Goal: Task Accomplishment & Management: Manage account settings

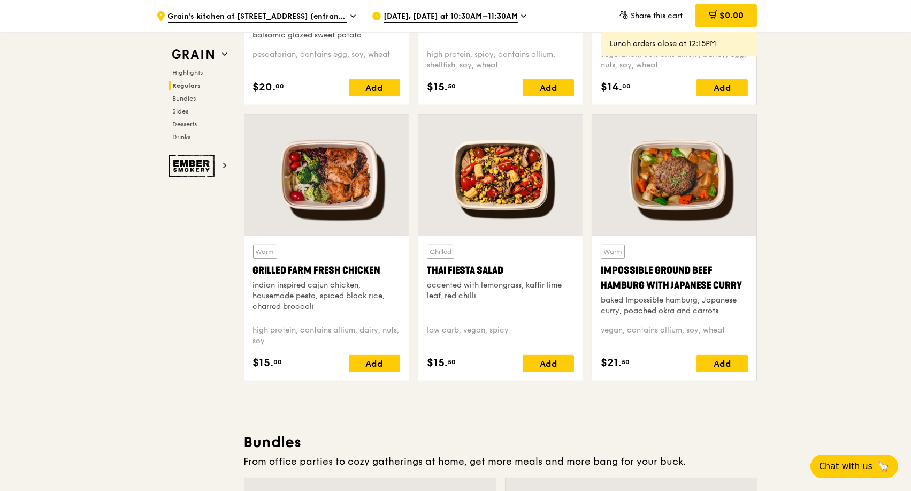
scroll to position [1189, 0]
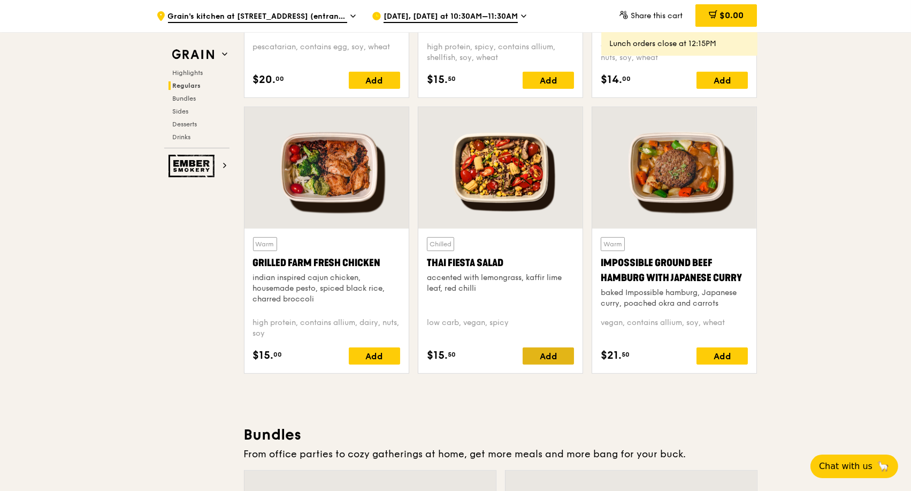
click at [544, 356] on div "Add" at bounding box center [548, 355] width 51 height 17
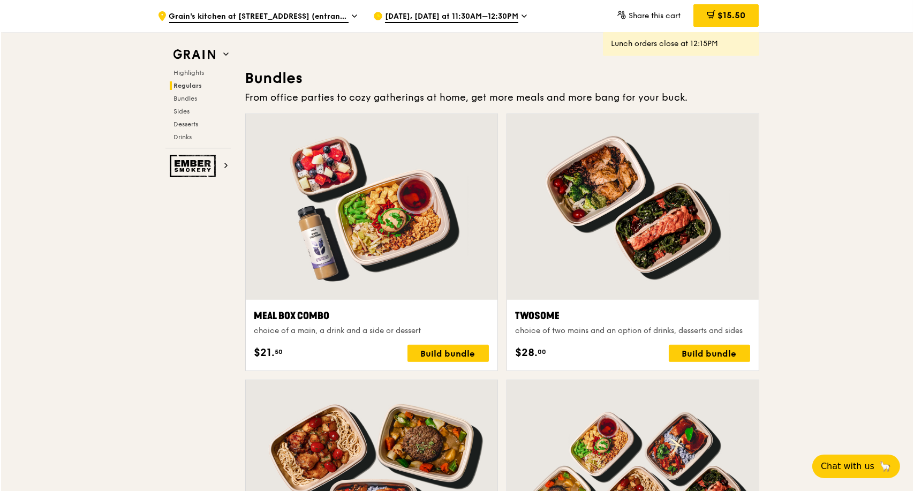
scroll to position [1546, 0]
click at [366, 226] on div at bounding box center [371, 207] width 252 height 186
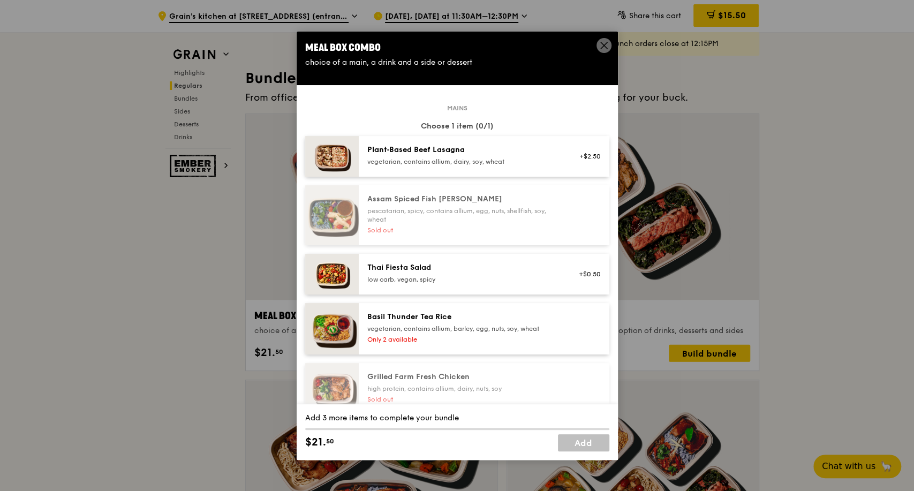
click at [440, 267] on div "Thai Fiesta Salad" at bounding box center [463, 267] width 192 height 11
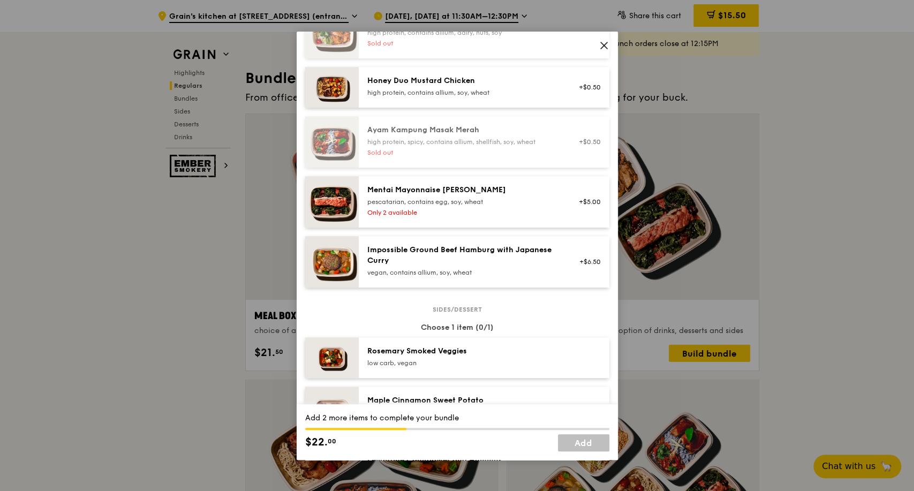
scroll to position [356, 0]
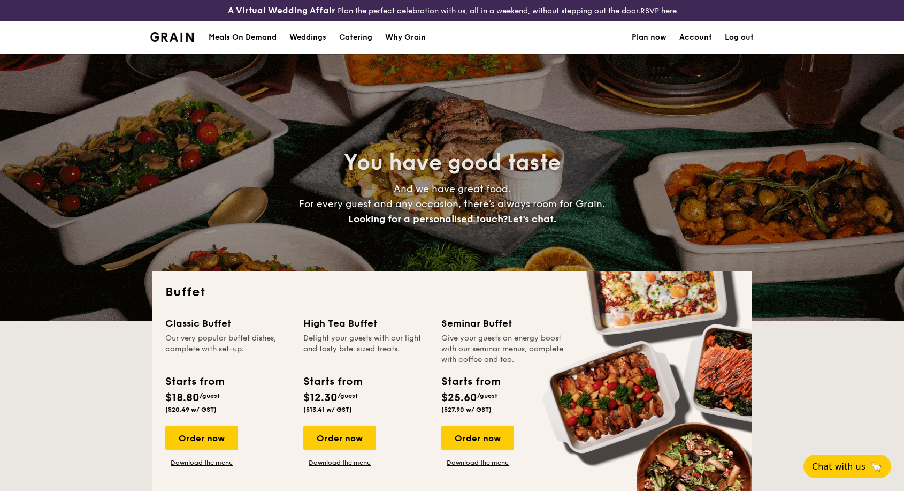
select select
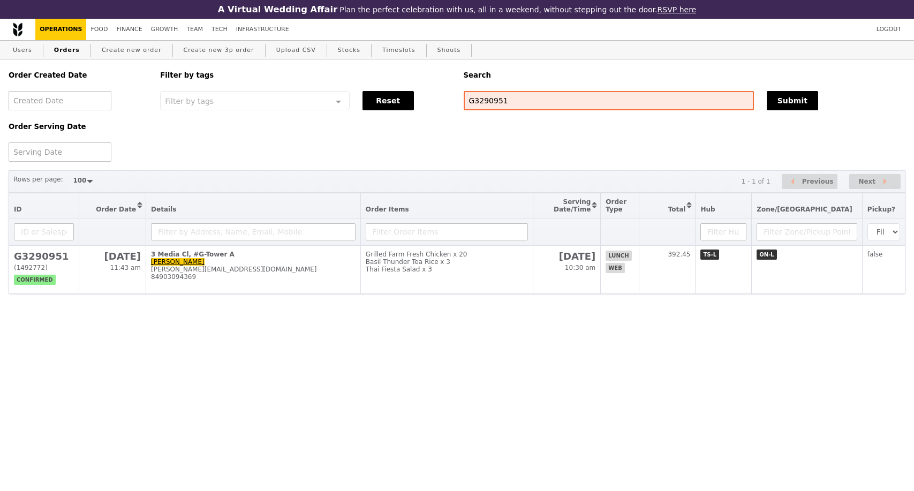
select select "100"
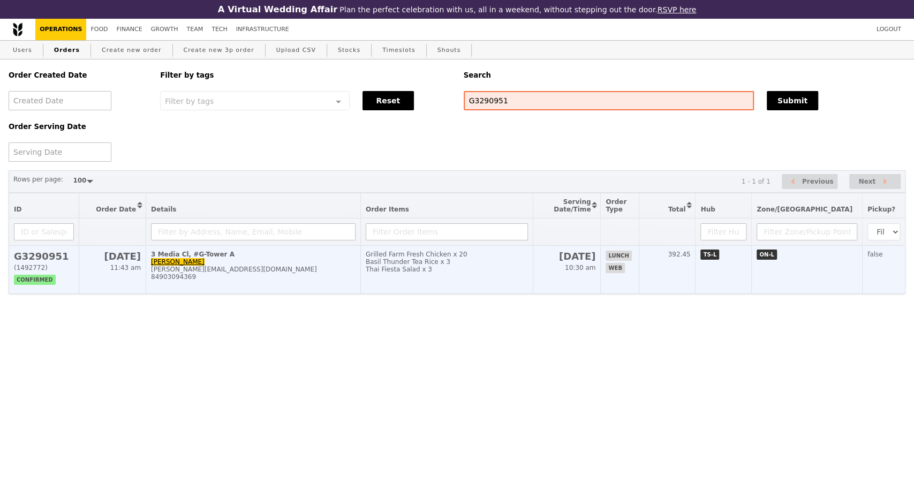
scroll to position [163, 0]
click at [305, 273] on div "phuong.nguyentruc@grabtaxi.com" at bounding box center [253, 268] width 204 height 7
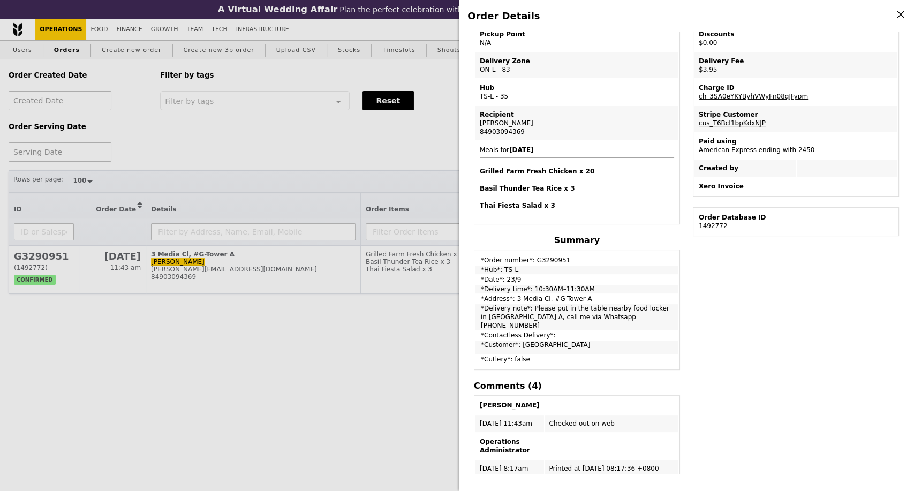
scroll to position [119, 0]
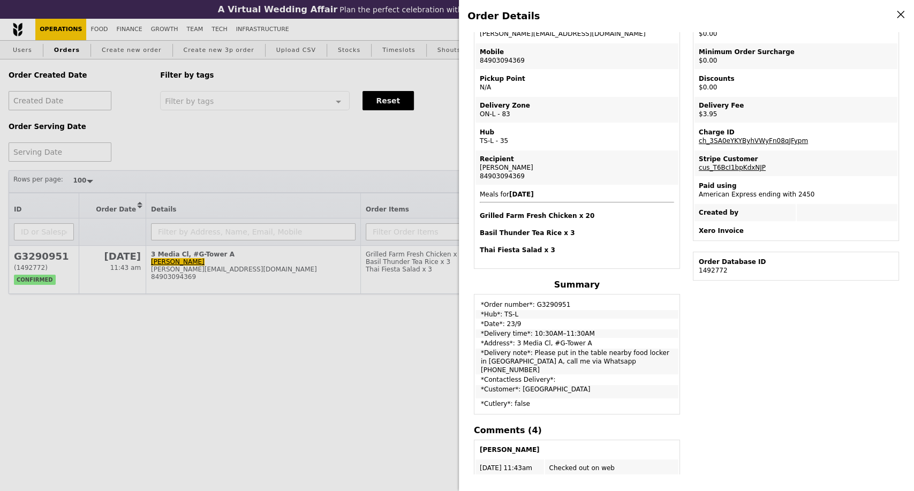
drag, startPoint x: 544, startPoint y: 355, endPoint x: 668, endPoint y: 361, distance: 123.7
click at [668, 361] on td "*Delivery note*: Please put in the table nearby food locker in Tower A, call me…" at bounding box center [576, 361] width 203 height 26
click at [360, 145] on div "Order Details Edit order Changelog Cancel Order ID G3290951 – View receipt Orde…" at bounding box center [457, 245] width 914 height 491
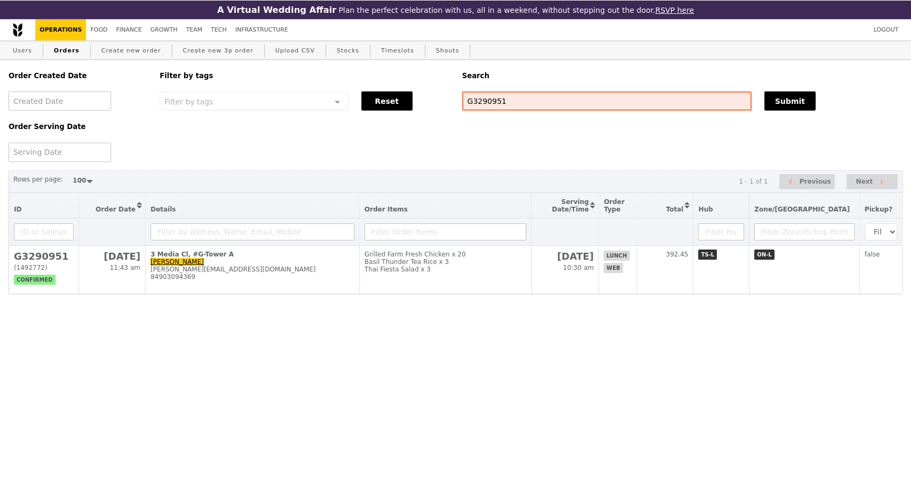
scroll to position [163, 0]
click at [116, 55] on link "Create new order" at bounding box center [131, 50] width 69 height 19
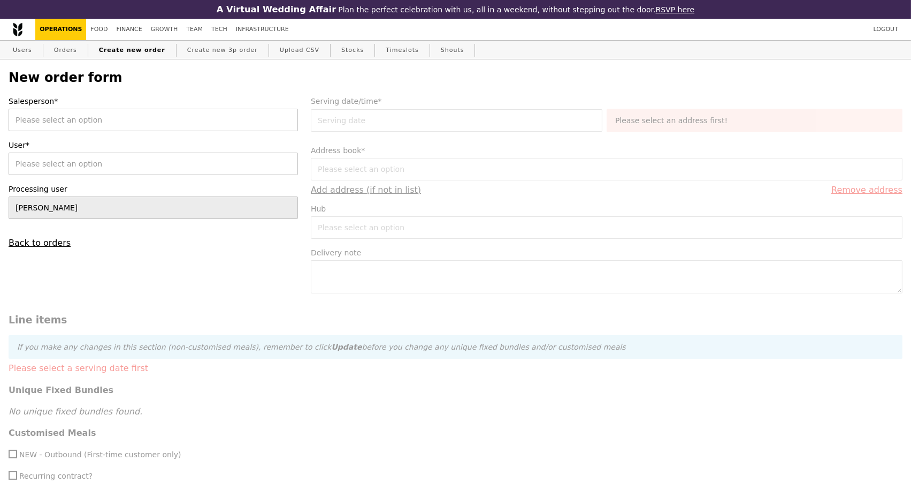
type input "Confirm"
click at [206, 127] on div "Kathleen" at bounding box center [154, 120] width 290 height 22
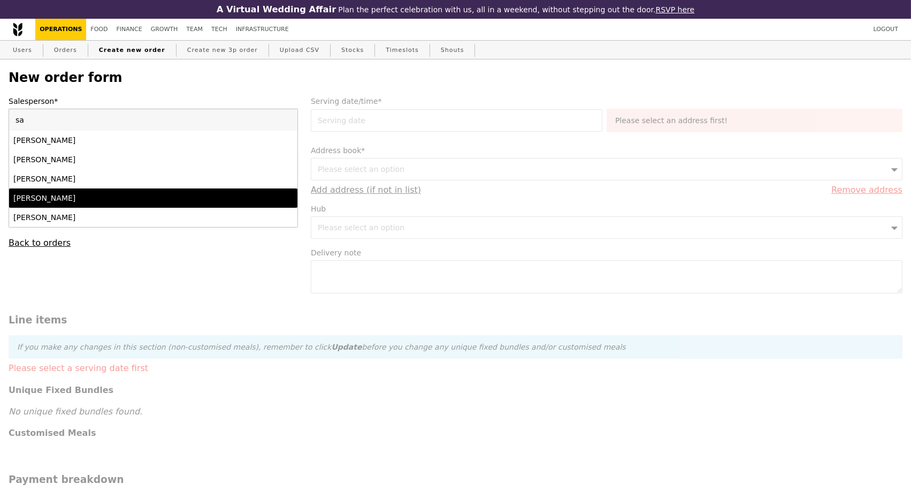
type input "sa"
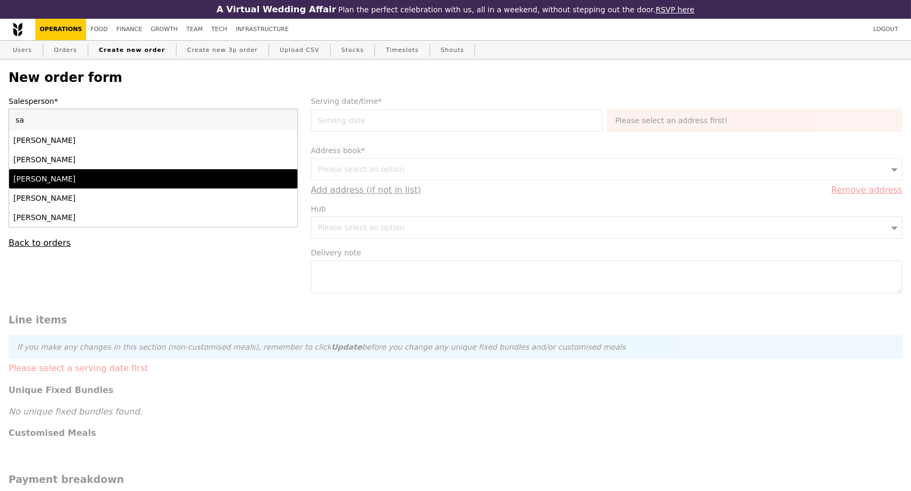
click at [109, 184] on div "Samantha" at bounding box center [118, 178] width 210 height 11
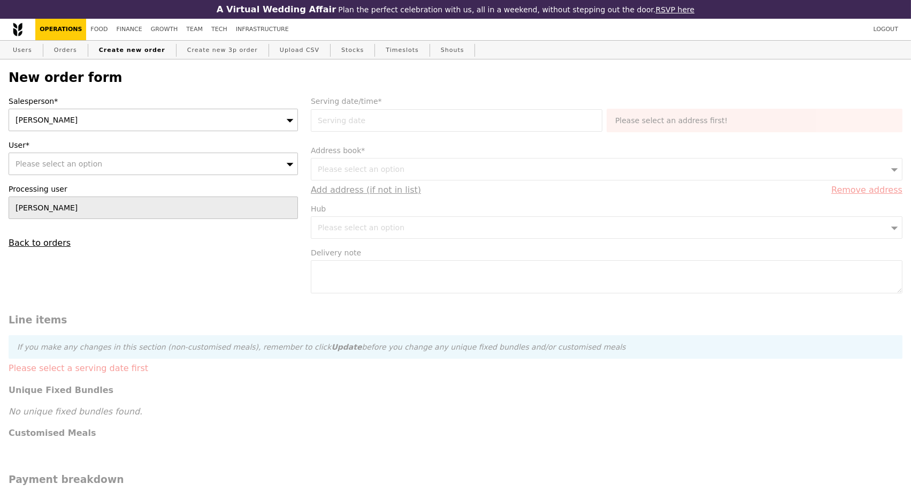
click at [120, 171] on div "Please select an option" at bounding box center [154, 164] width 290 height 22
type input "Confirm"
type input "qianyi@stewardcross.com"
click at [288, 168] on input "qianyi@stewardcross.com" at bounding box center [153, 163] width 288 height 21
paste input "Lee Qianyi"
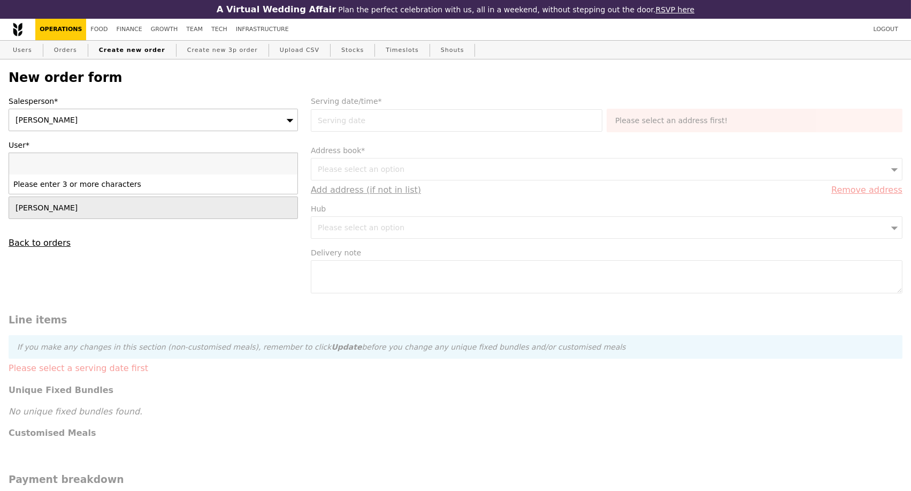
type input "Lee Qianyi"
type input "Confirm"
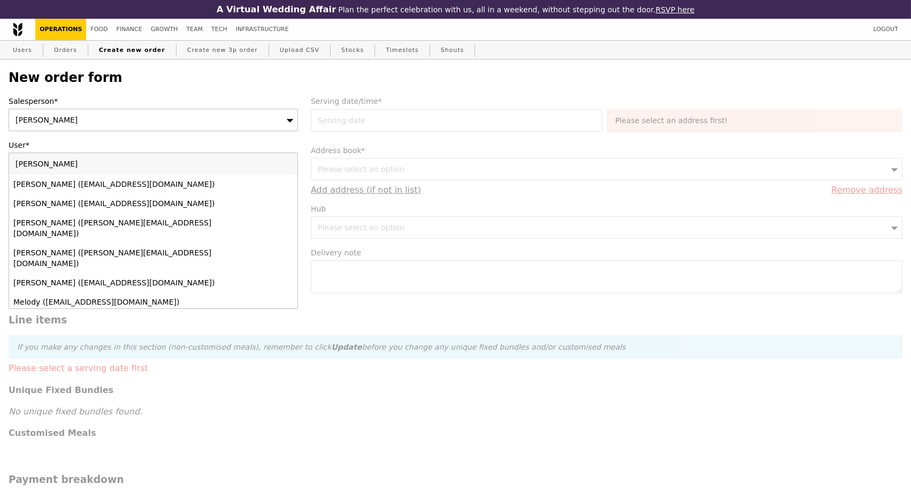
type input "Lee Qianyi"
click at [287, 165] on input "Lee Qianyi" at bounding box center [153, 163] width 288 height 21
paste input "319319"
type input "319319"
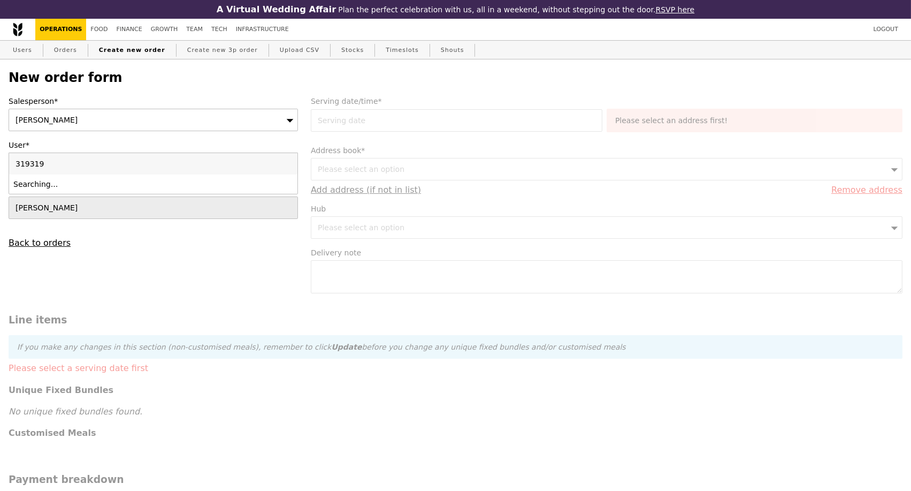
type input "Confirm"
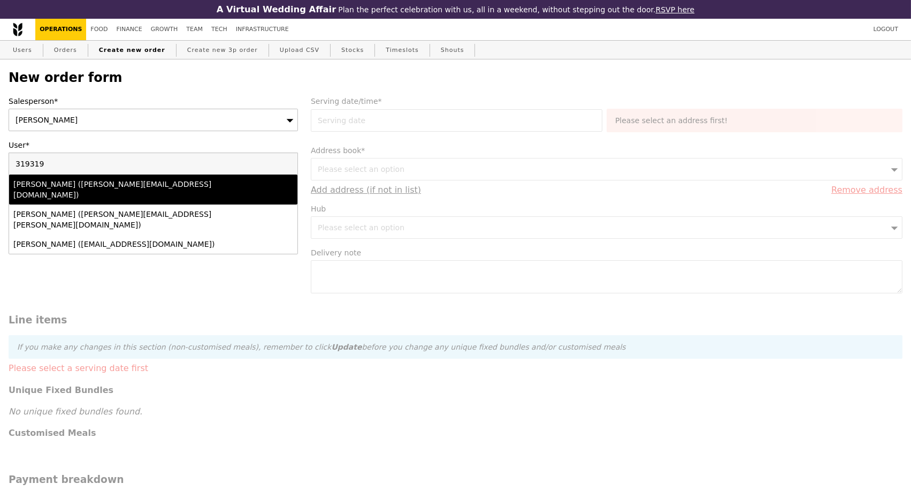
type input "319319"
click at [288, 166] on input "319319" at bounding box center [153, 163] width 288 height 21
paste input "Qianyi"
type input "Qianyi"
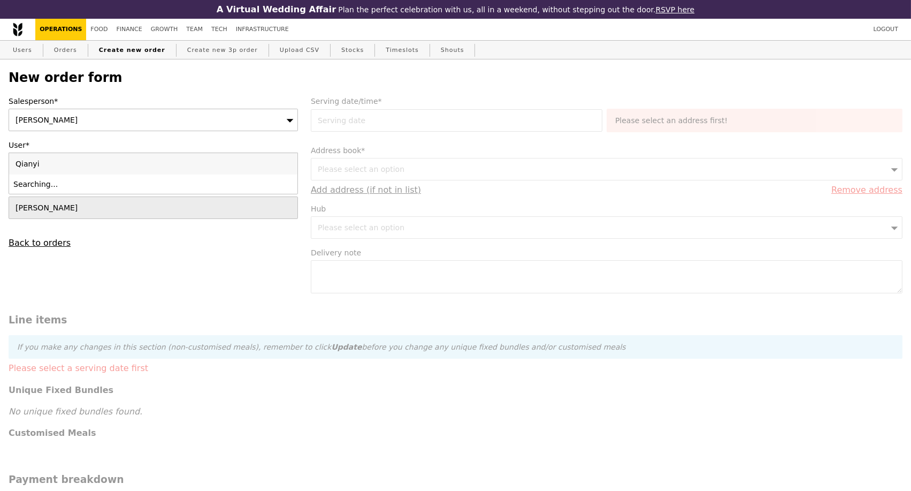
type input "Confirm"
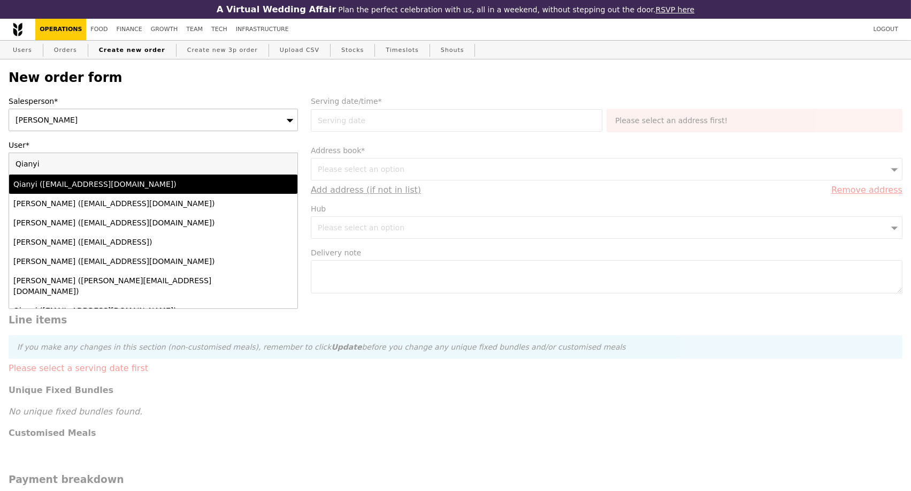
type input "Qianyi"
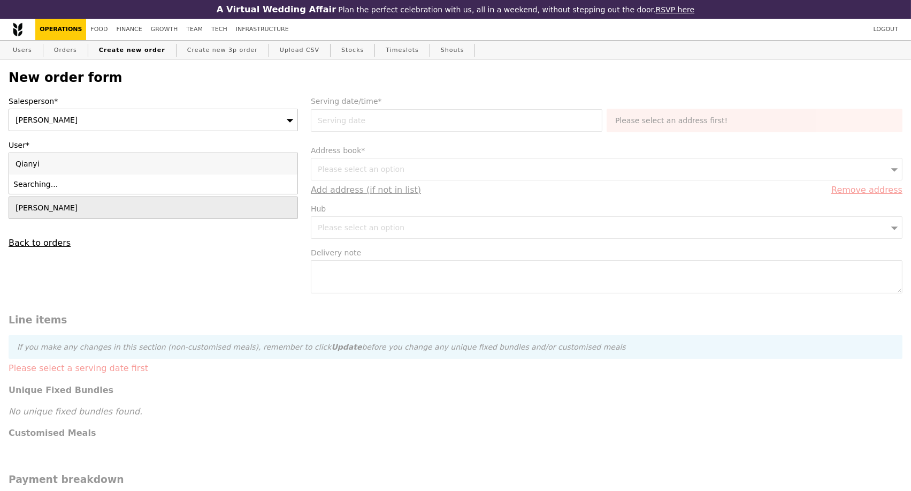
type input "Confirm"
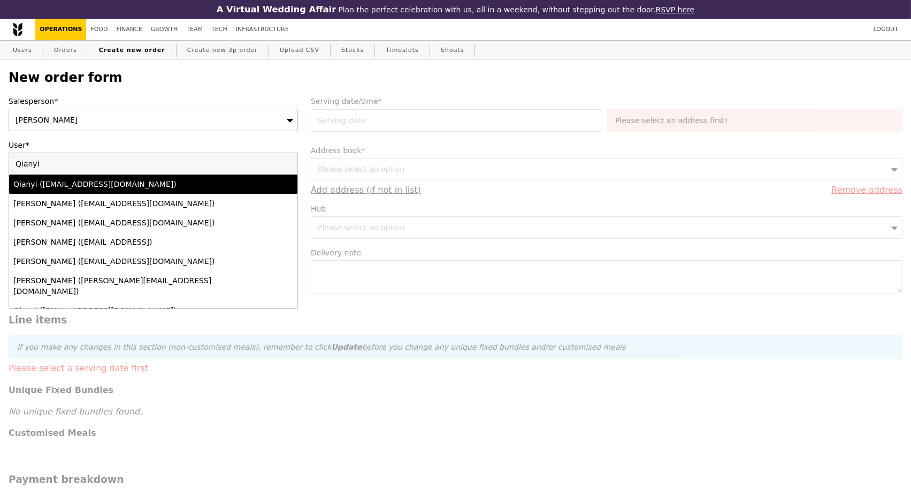
type input "Qianyi"
click at [138, 187] on div "Qianyi (qianyi@stewardcross.com)" at bounding box center [118, 184] width 210 height 11
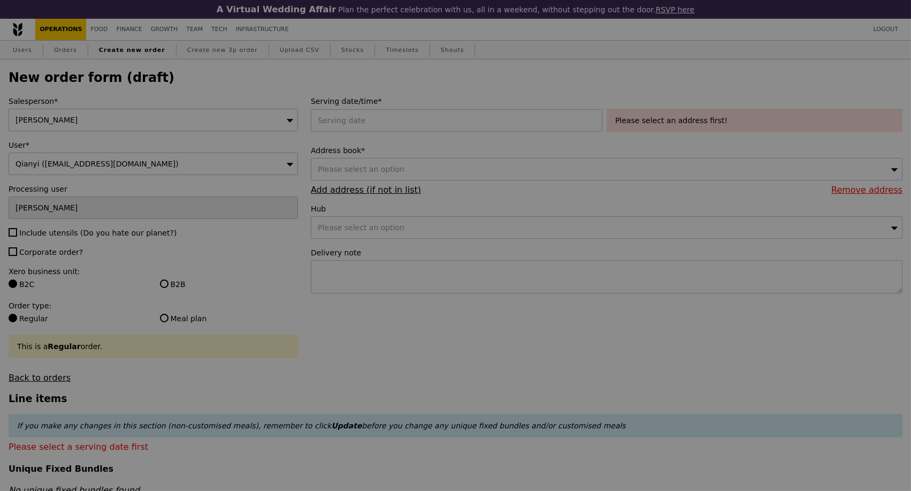
type input "Confirm"
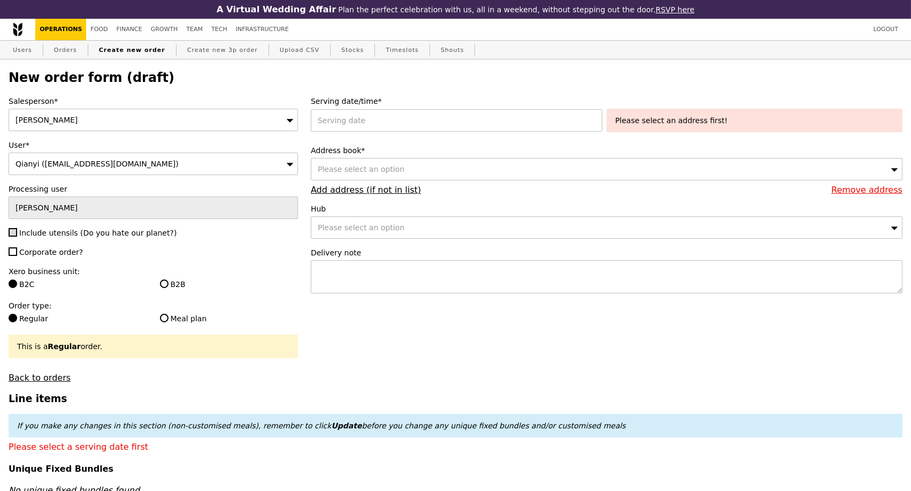
click at [17, 233] on label "Include utensils (Do you hate our planet?)" at bounding box center [154, 232] width 290 height 11
click at [163, 288] on input "B2B" at bounding box center [164, 283] width 9 height 9
radio input "true"
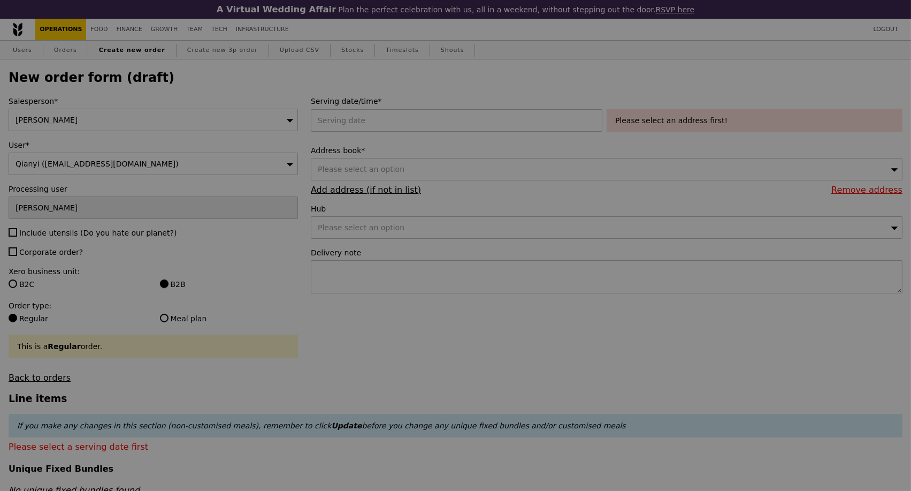
type input "Confirm"
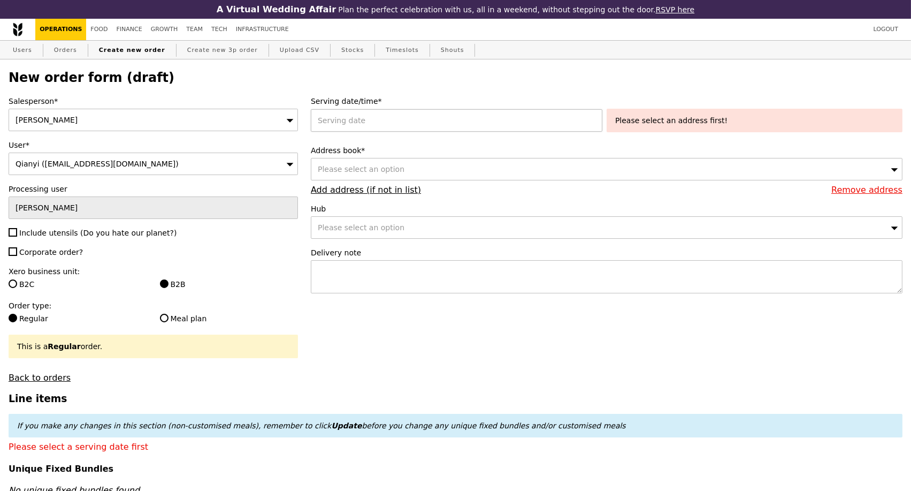
click at [382, 126] on div at bounding box center [459, 120] width 296 height 22
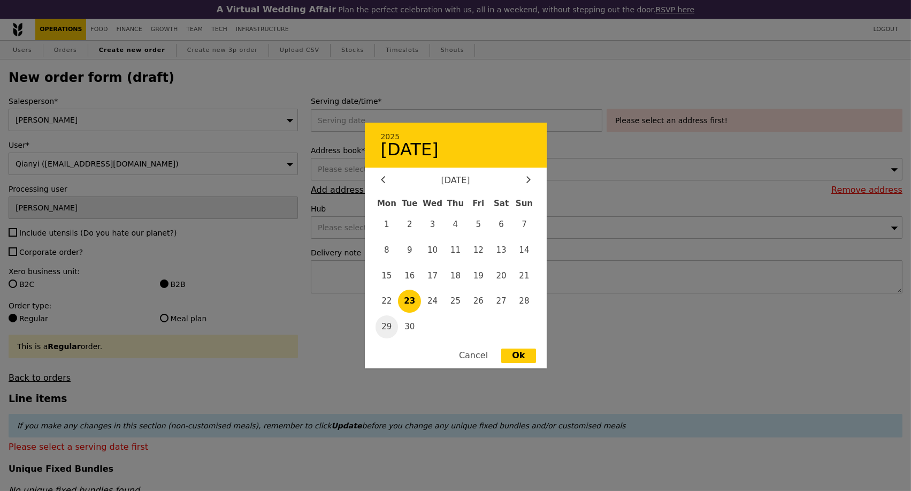
click at [390, 325] on span "29" at bounding box center [387, 326] width 23 height 23
type input "29 Sep 2025"
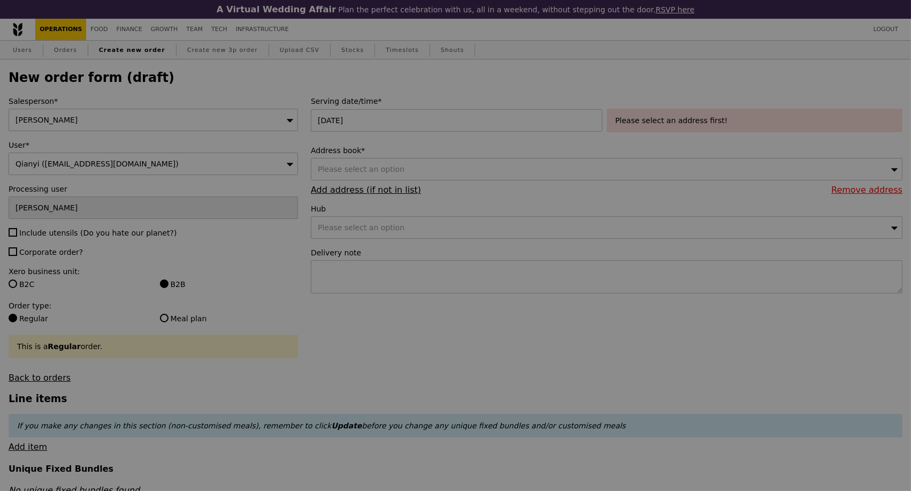
type input "Confirm"
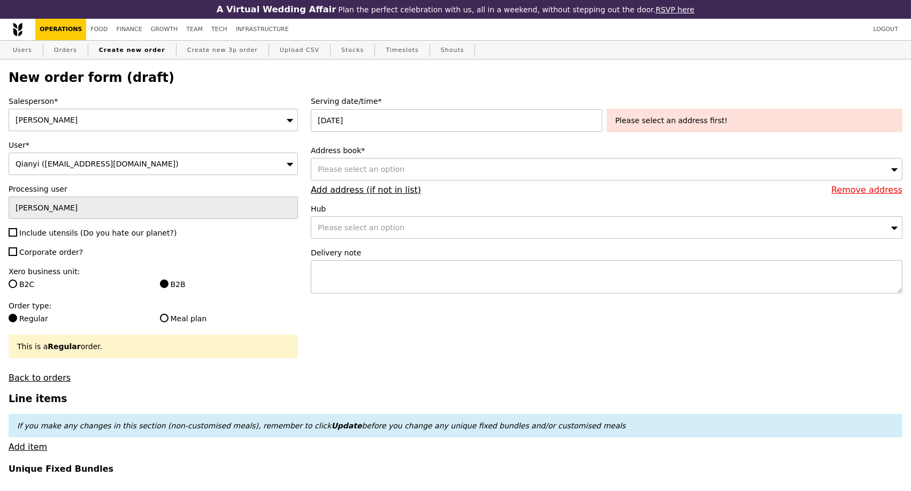
click at [625, 177] on div "Please select an option" at bounding box center [607, 169] width 592 height 22
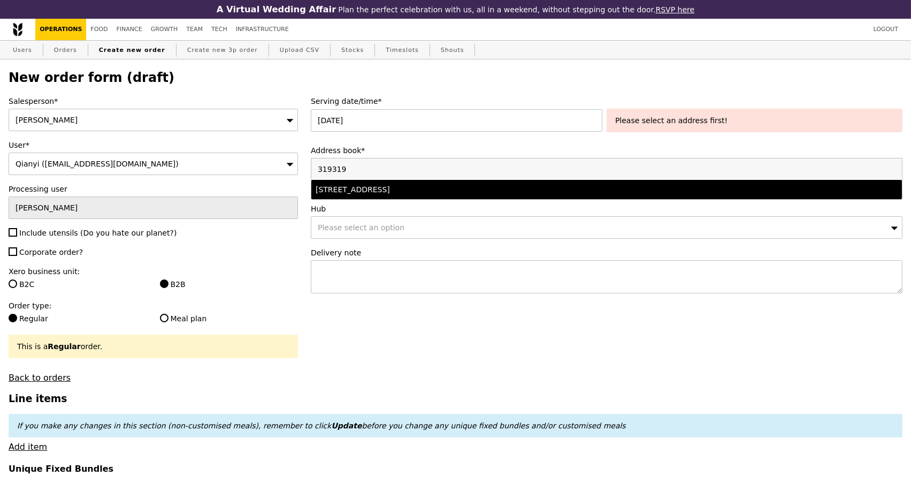
type input "319319"
click at [511, 195] on div "801 Lorong 7 Toa Payoh, #06-06, Singapore 319319" at bounding box center [534, 189] width 437 height 11
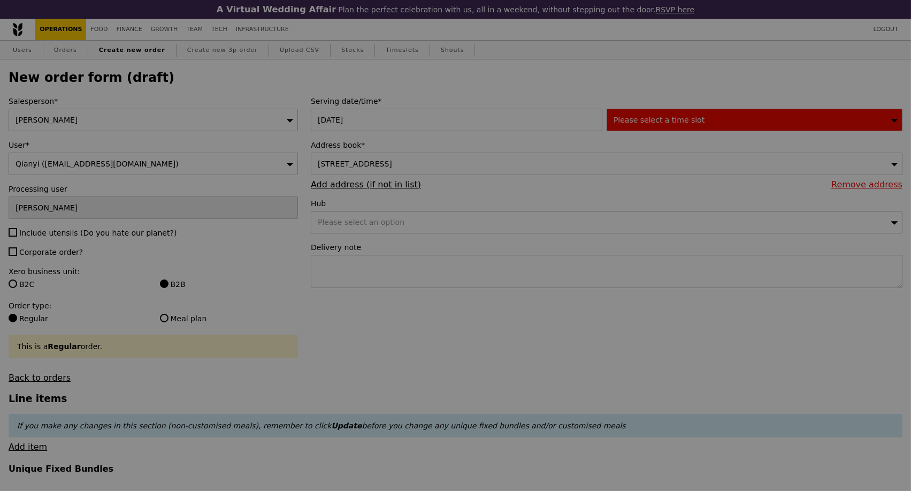
type input "Confirm"
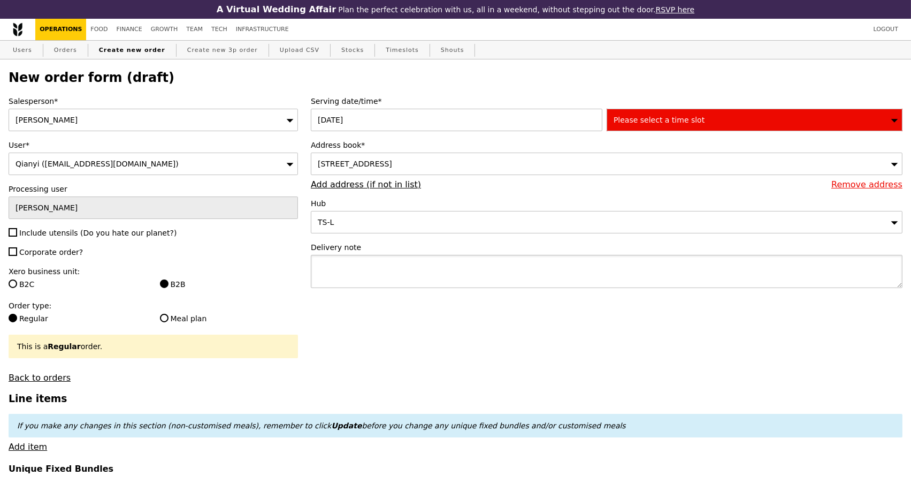
click at [346, 269] on textarea at bounding box center [607, 271] width 592 height 33
paste textarea "Address: 801, Lorong 7 Toa Payoh, #06-06 WBL Building, Singapore 319319"
type textarea "Address: 801, Lorong 7 Toa Payoh, #06-06 WBL Building, Singapore 319319"
drag, startPoint x: 587, startPoint y: 276, endPoint x: 383, endPoint y: 303, distance: 205.7
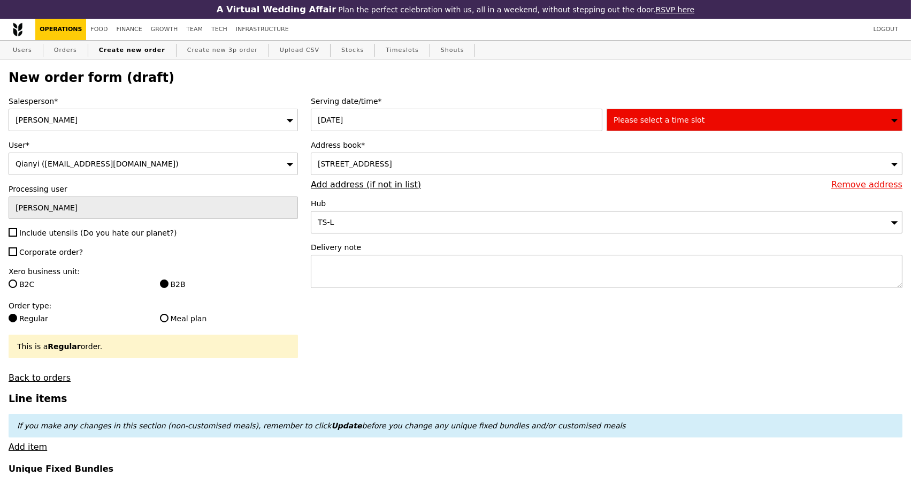
click at [671, 121] on span "Please select a time slot" at bounding box center [659, 120] width 91 height 9
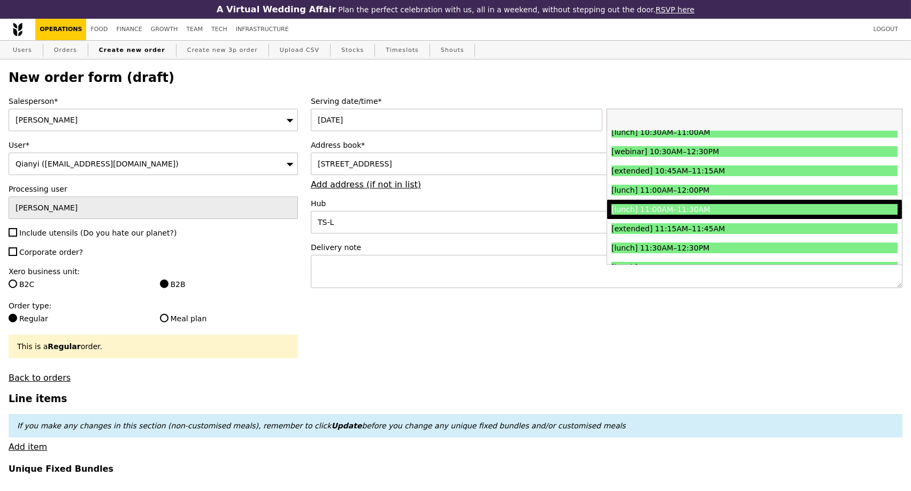
scroll to position [238, 0]
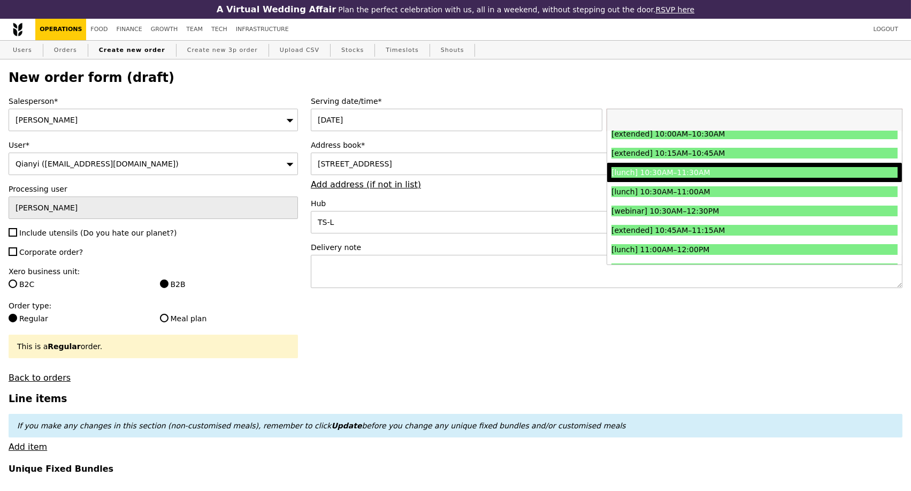
click at [728, 171] on div "[lunch] 10:30AM–11:30AM" at bounding box center [719, 172] width 215 height 11
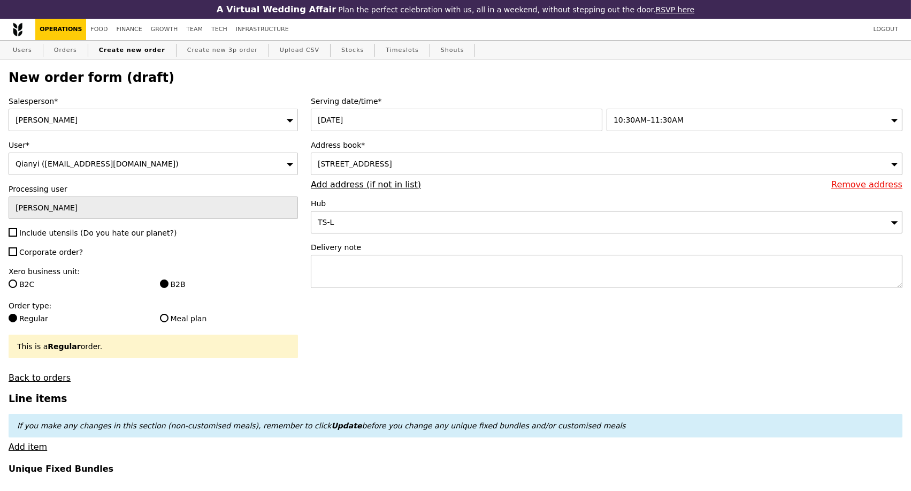
type input "Confirm"
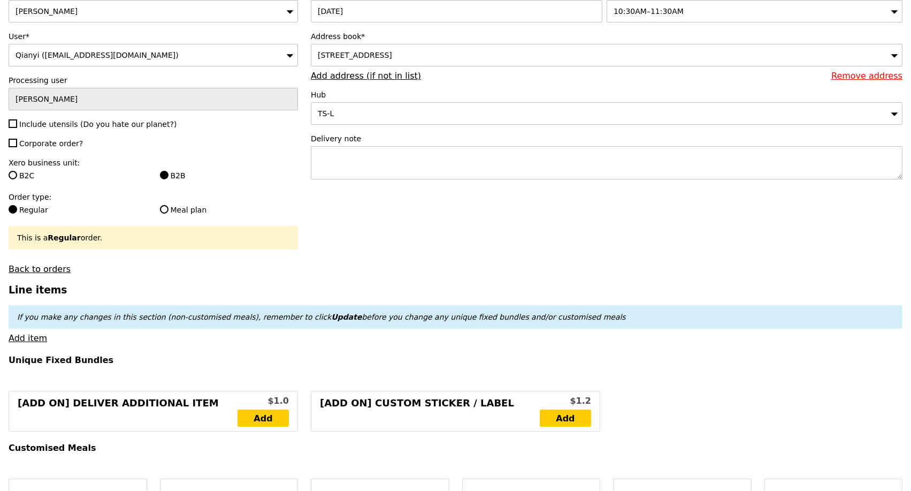
scroll to position [178, 0]
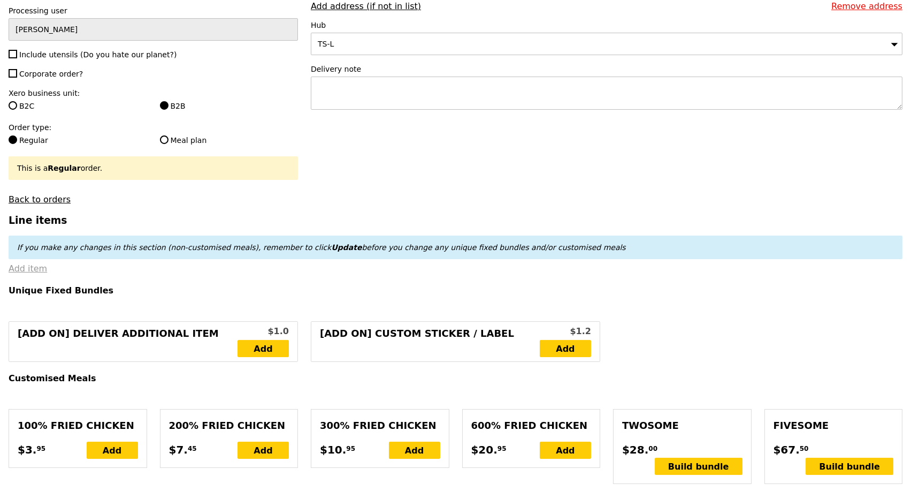
click at [30, 273] on link "Add item" at bounding box center [28, 268] width 39 height 10
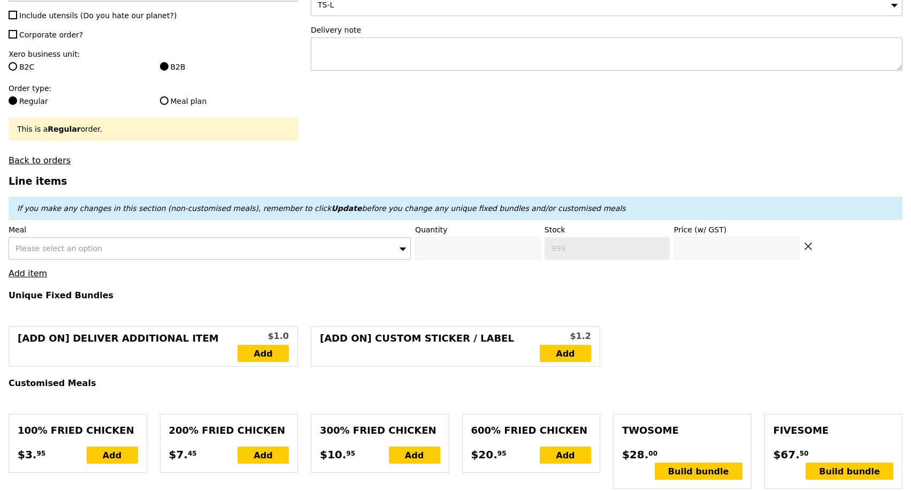
scroll to position [238, 0]
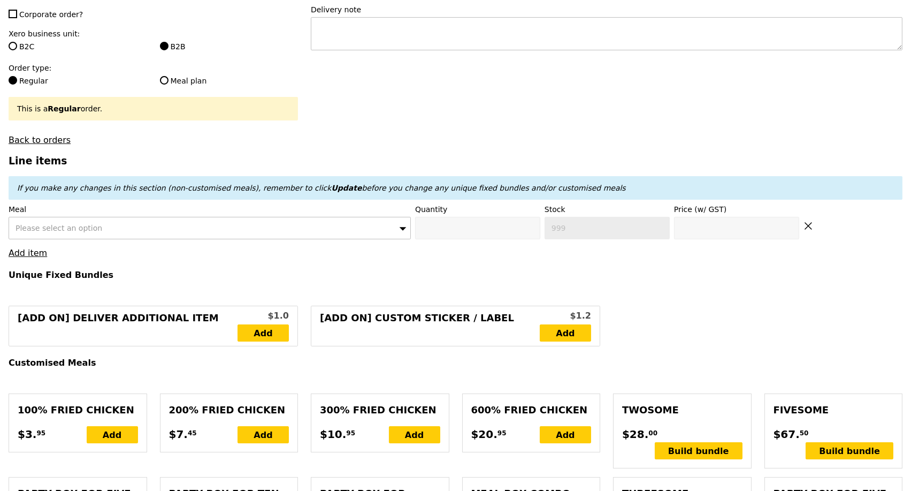
click at [209, 225] on div "Please select an option" at bounding box center [210, 228] width 402 height 22
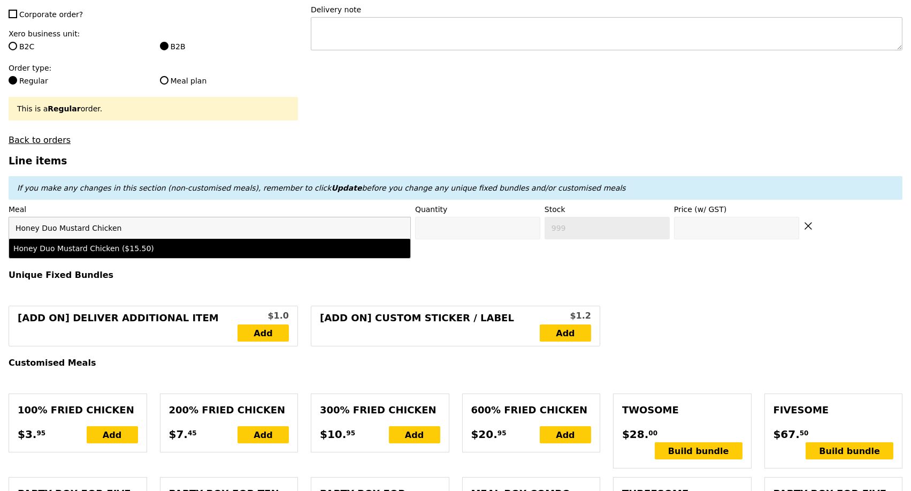
type input "Honey Duo Mustard Chicken"
drag, startPoint x: 179, startPoint y: 257, endPoint x: 345, endPoint y: 252, distance: 166.0
click at [179, 254] on div "Honey Duo Mustard Chicken ($15.50)" at bounding box center [160, 248] width 294 height 11
type input "Confirm anyway"
type input "0"
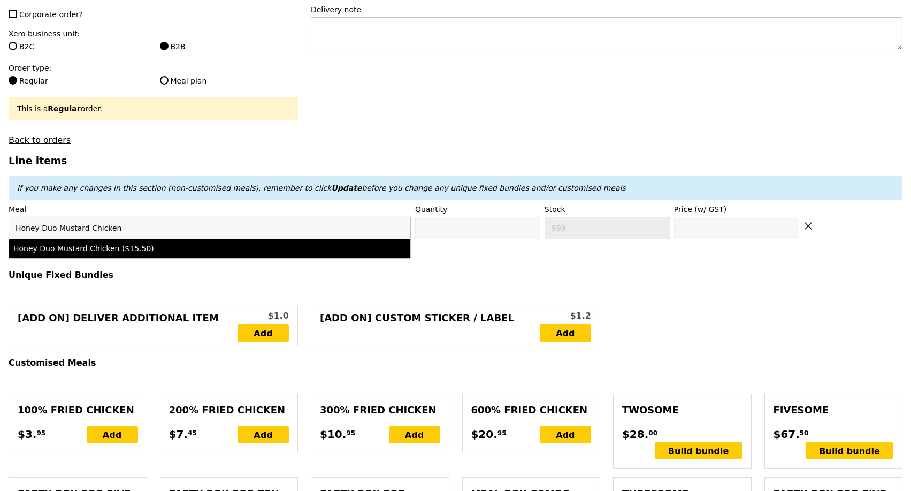
type input "480"
type input "15.5"
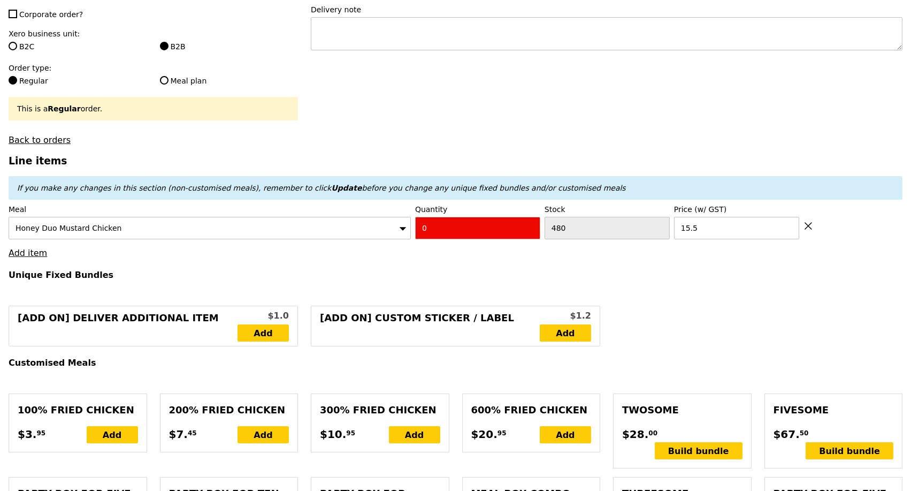
click at [443, 226] on input "0" at bounding box center [477, 228] width 125 height 22
type input "Confirm"
type input "4"
type input "Loading..."
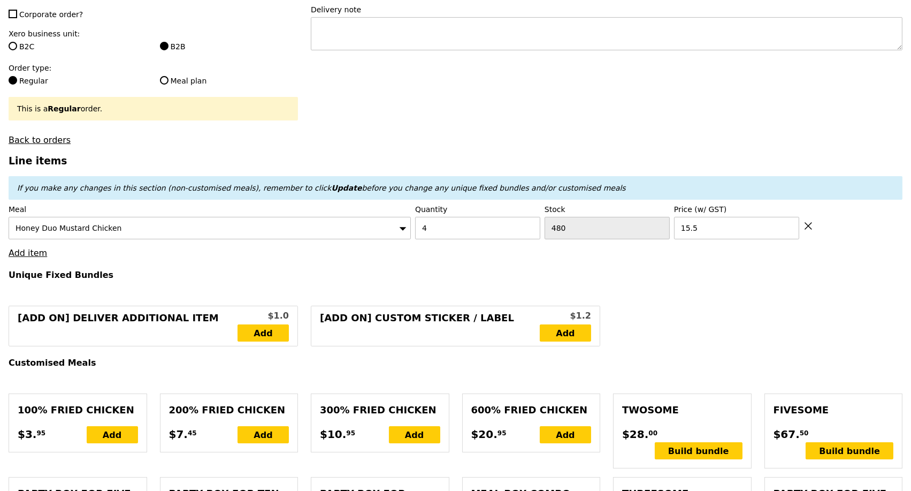
type input "62.00"
type input "3.62"
type input "3.95"
type input "65.95"
type input "Confirm"
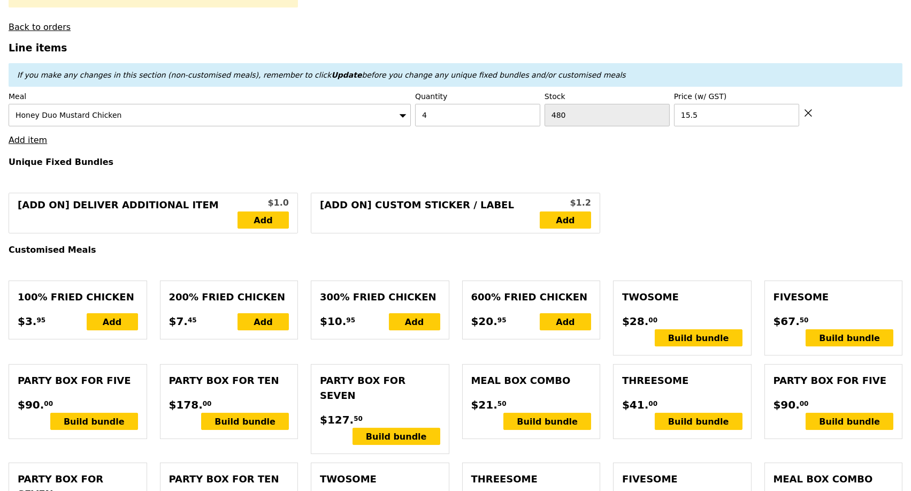
scroll to position [356, 0]
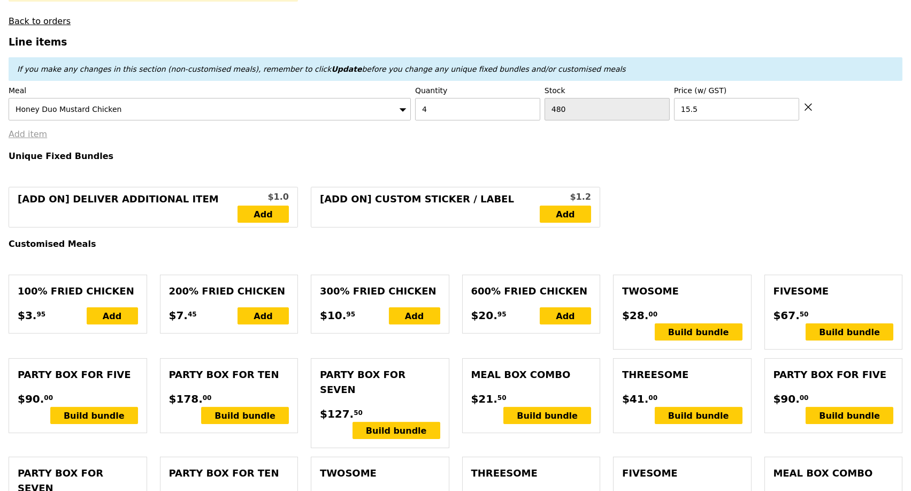
click at [33, 139] on link "Add item" at bounding box center [28, 134] width 39 height 10
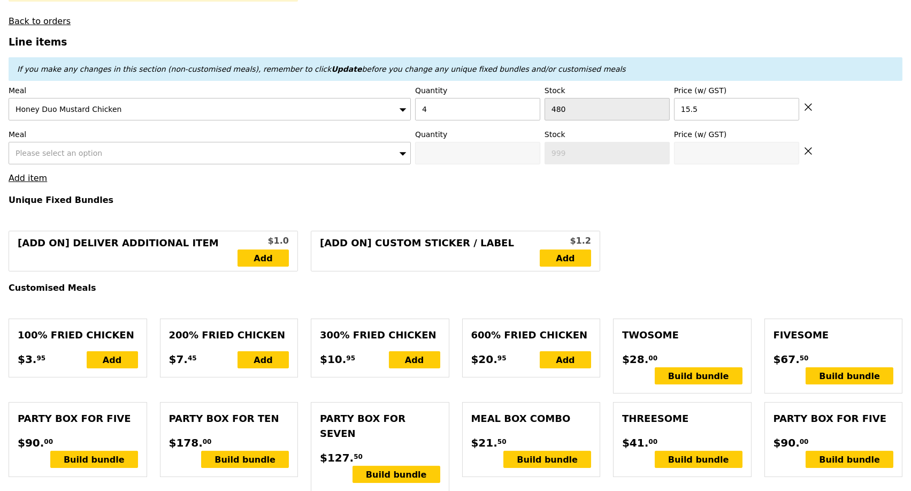
click at [82, 157] on span "Please select an option" at bounding box center [59, 153] width 87 height 9
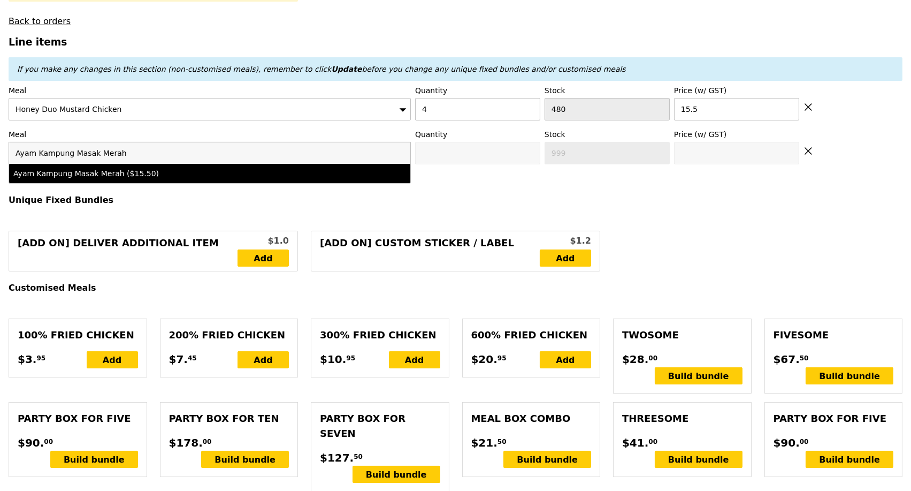
type input "Ayam Kampung Masak Merah"
click at [116, 179] on div "Ayam Kampung Masak Merah ($15.50)" at bounding box center [160, 173] width 294 height 11
type input "Confirm anyway"
type input "0"
type input "492"
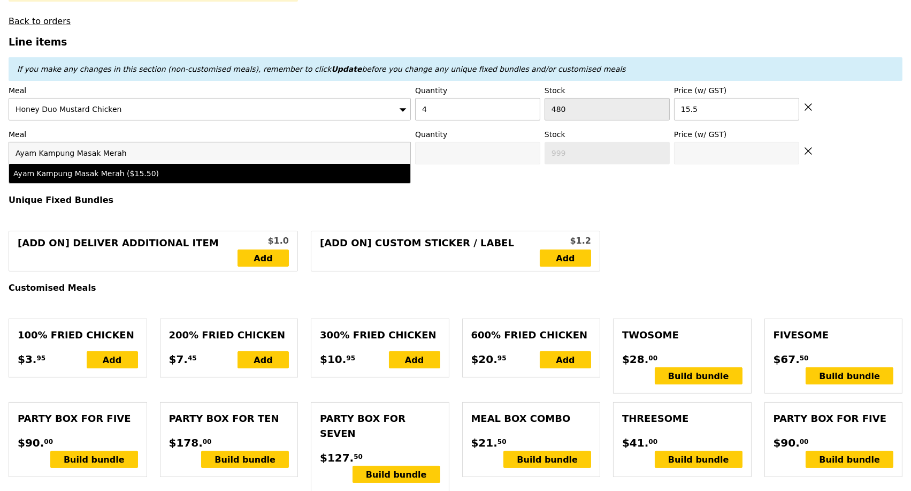
type input "15.5"
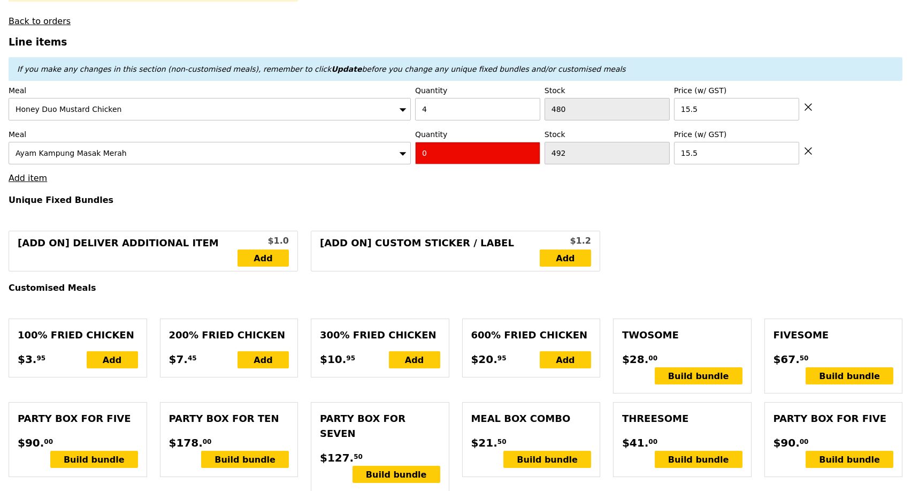
click at [447, 161] on input "0" at bounding box center [477, 153] width 125 height 22
type input "Confirm"
type input "8"
type input "Loading..."
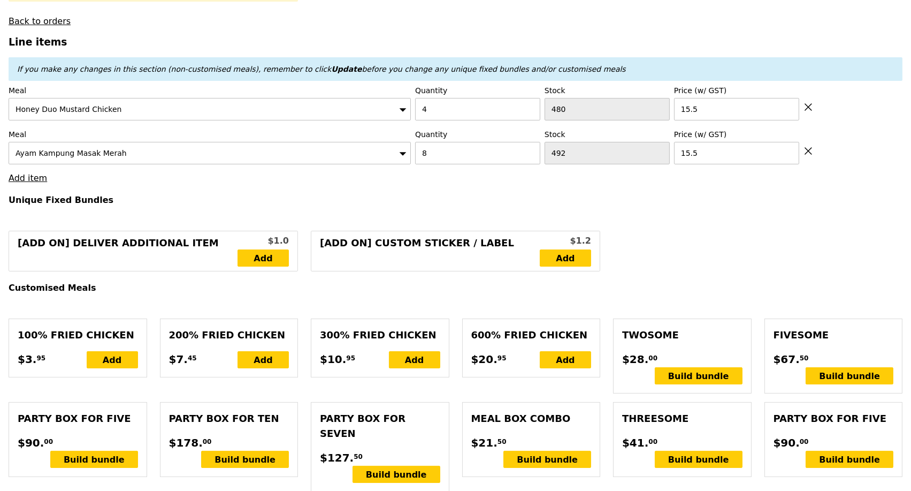
type input "186.00"
type input "189.95"
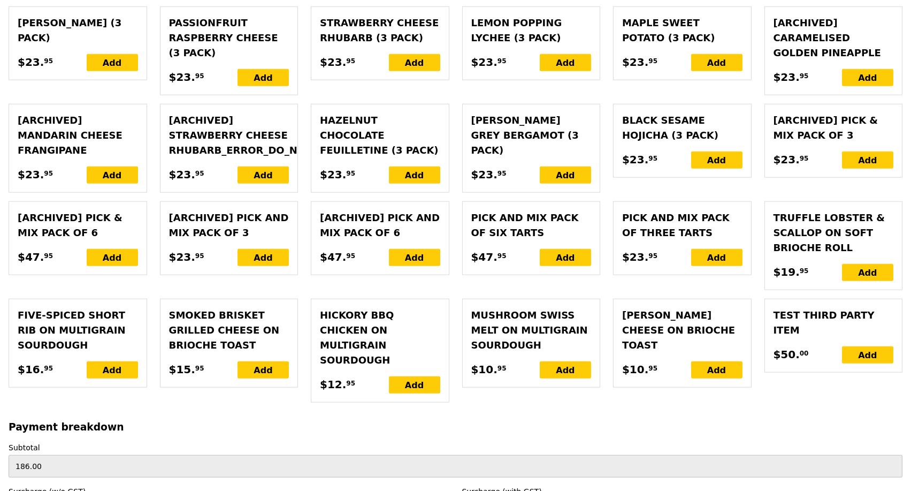
scroll to position [2474, 0]
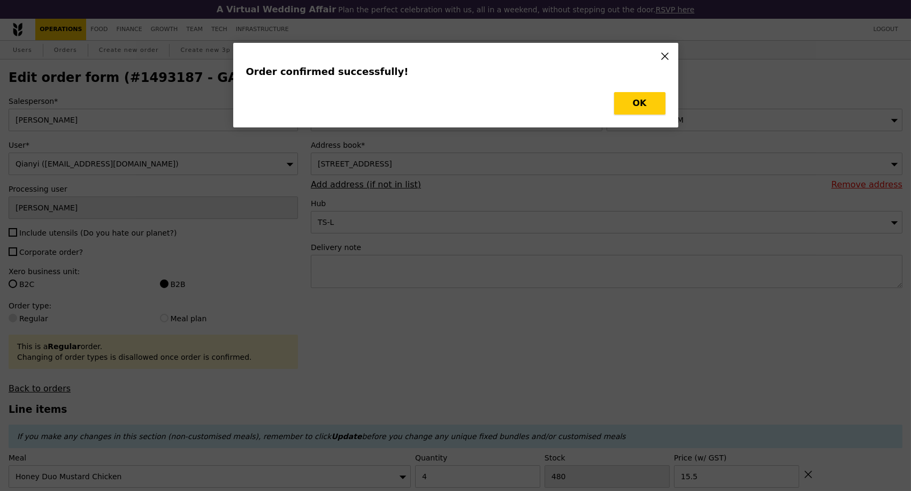
click at [641, 102] on button "OK" at bounding box center [639, 103] width 51 height 22
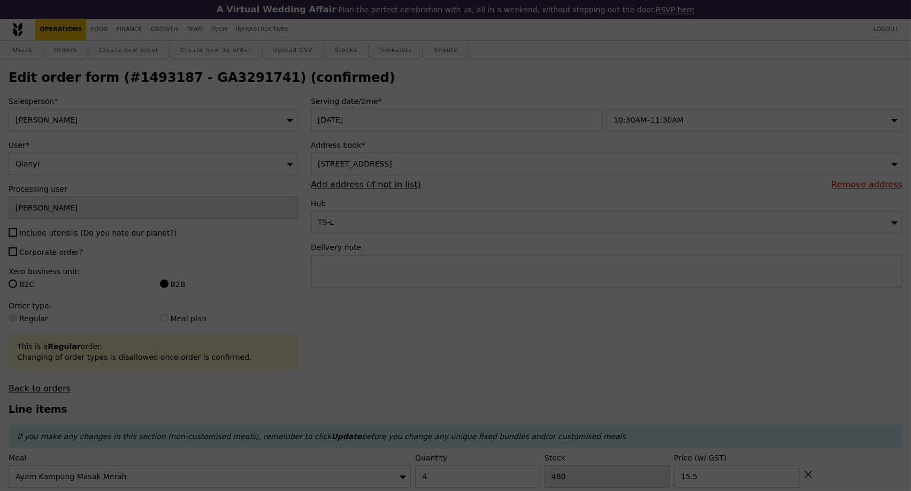
type input "Loading..."
type input "8"
type input "492"
type input "15.50"
type input "4"
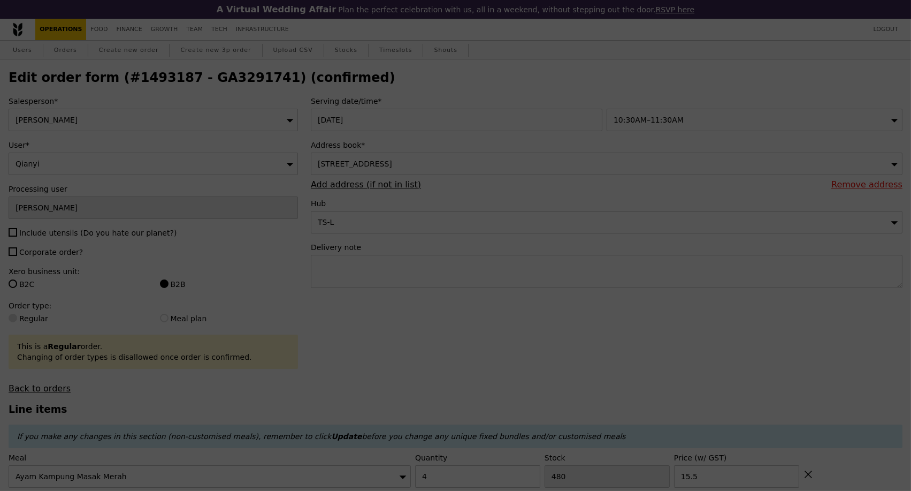
type input "480"
type input "15.50"
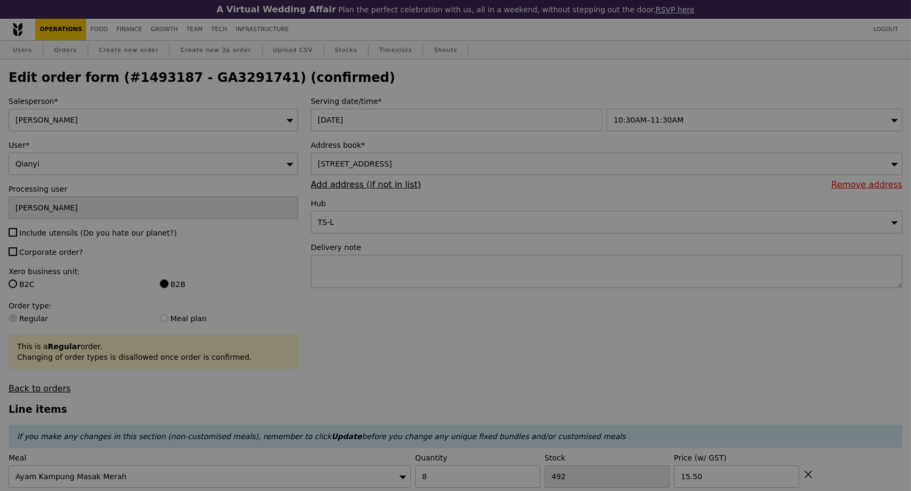
type input "484"
type input "476"
type input "Update"
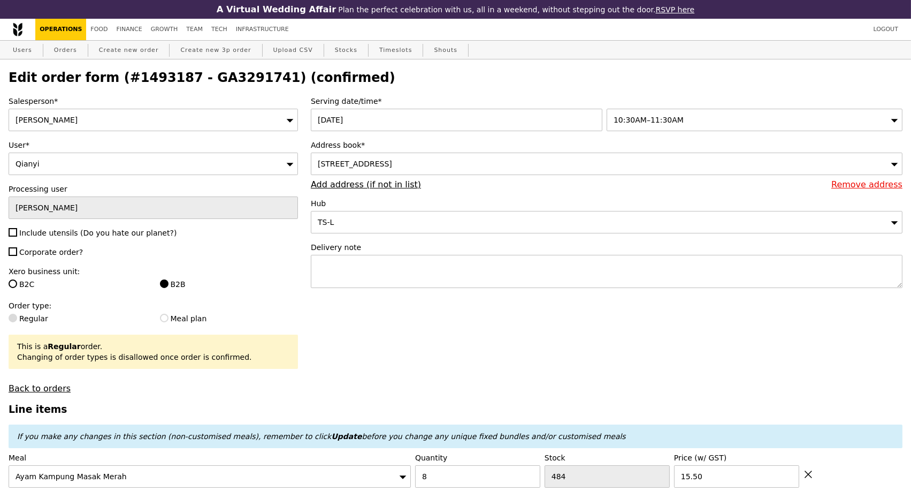
click at [214, 82] on h2 "Edit order form (#1493187 - GA3291741) (confirmed)" at bounding box center [456, 77] width 894 height 15
copy h2 "GA3291741"
click at [61, 56] on link "Orders" at bounding box center [66, 50] width 32 height 19
select select "100"
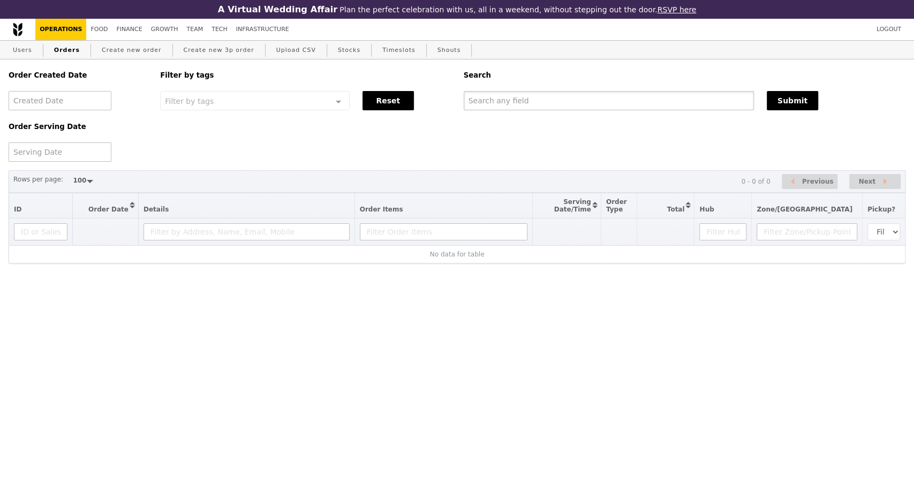
click at [530, 104] on input "text" at bounding box center [608, 100] width 290 height 19
paste input "GA3291741"
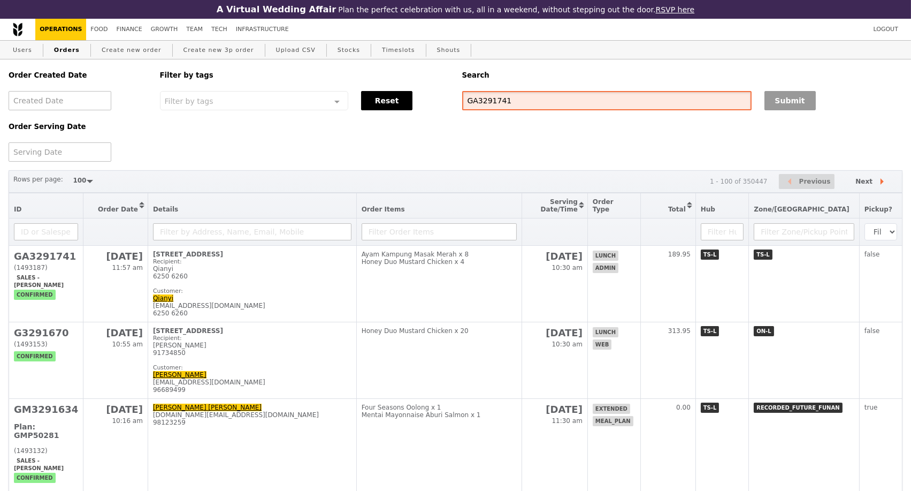
type input "GA3291741"
click at [784, 109] on button "Submit" at bounding box center [790, 100] width 51 height 19
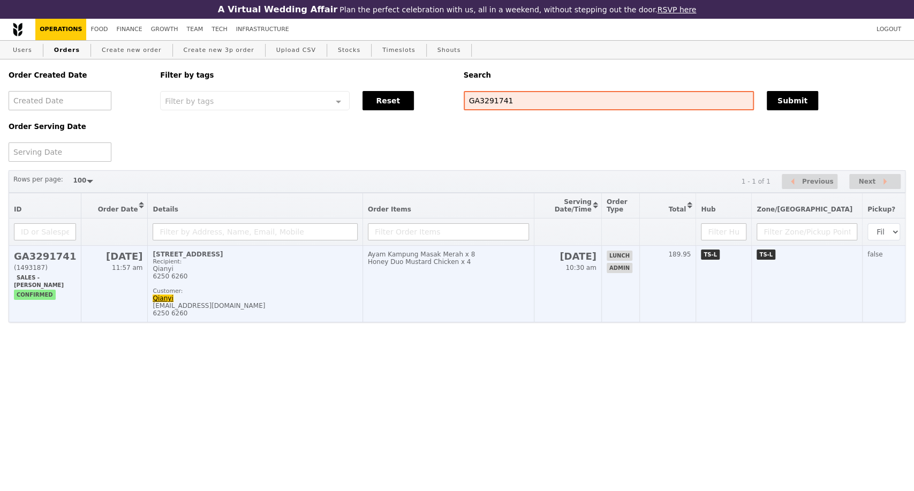
click at [357, 294] on div "Customer:" at bounding box center [255, 290] width 204 height 7
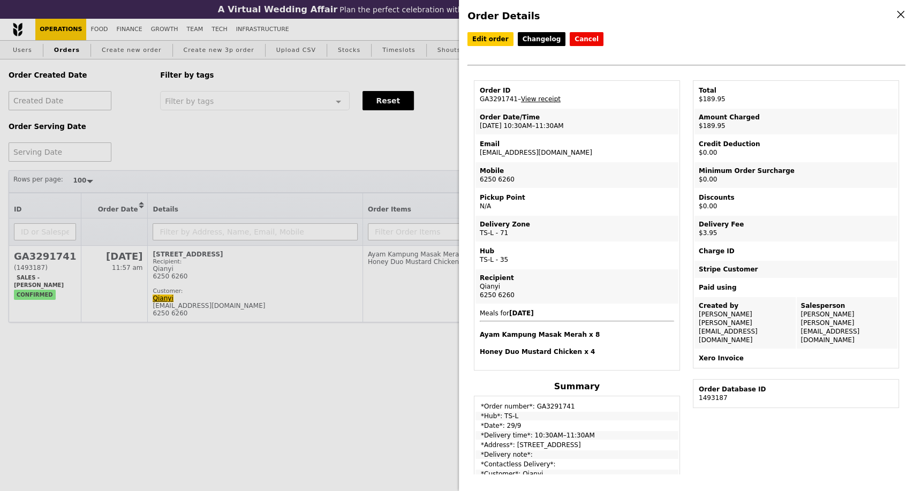
click at [385, 159] on div "Order Details Edit order Changelog Cancel Order ID GA3291741 – View receipt Ord…" at bounding box center [457, 245] width 914 height 491
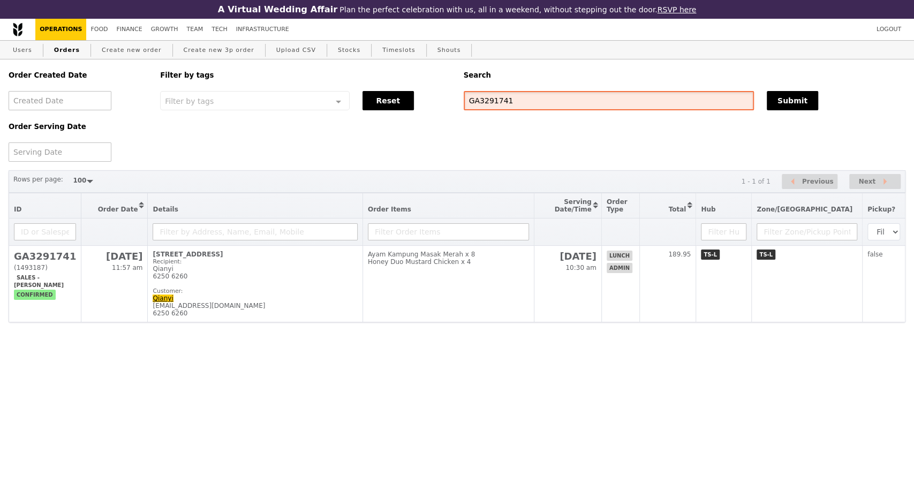
click at [498, 104] on input "GA3291741" at bounding box center [608, 100] width 290 height 19
click at [501, 104] on input "GA3291741" at bounding box center [608, 100] width 290 height 19
click at [500, 103] on input "GA3291741" at bounding box center [608, 100] width 290 height 19
drag, startPoint x: 84, startPoint y: 365, endPoint x: 80, endPoint y: 355, distance: 10.8
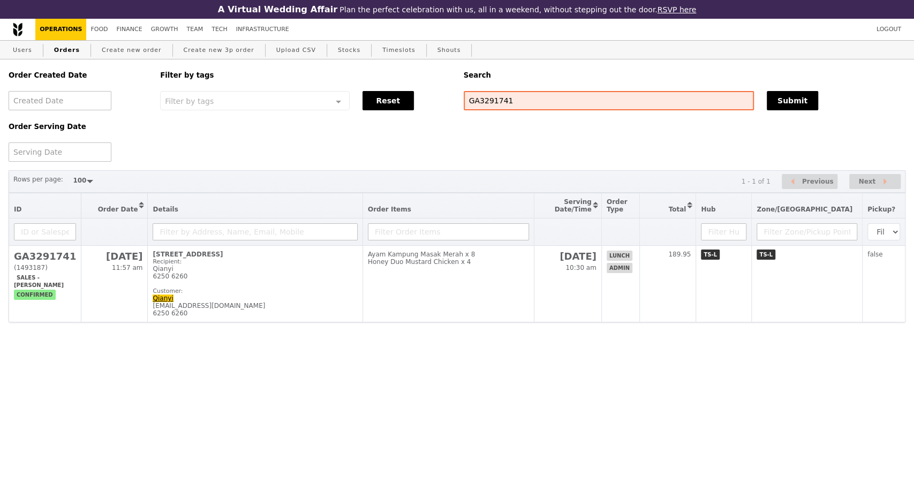
click at [84, 365] on html "A Virtual Wedding Affair Plan the perfect celebration with us, all in a weekend…" at bounding box center [457, 182] width 914 height 365
click at [479, 102] on input "GA3291741" at bounding box center [608, 100] width 290 height 19
